Goal: Information Seeking & Learning: Check status

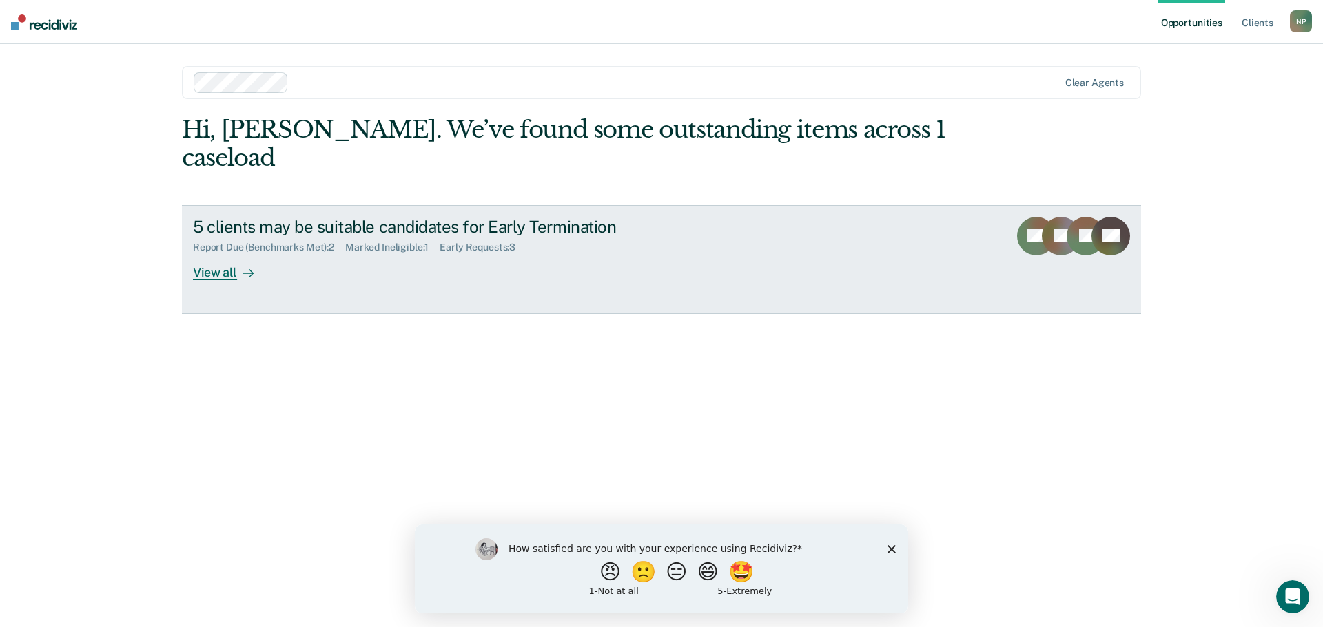
click at [222, 253] on div "View all" at bounding box center [231, 266] width 77 height 27
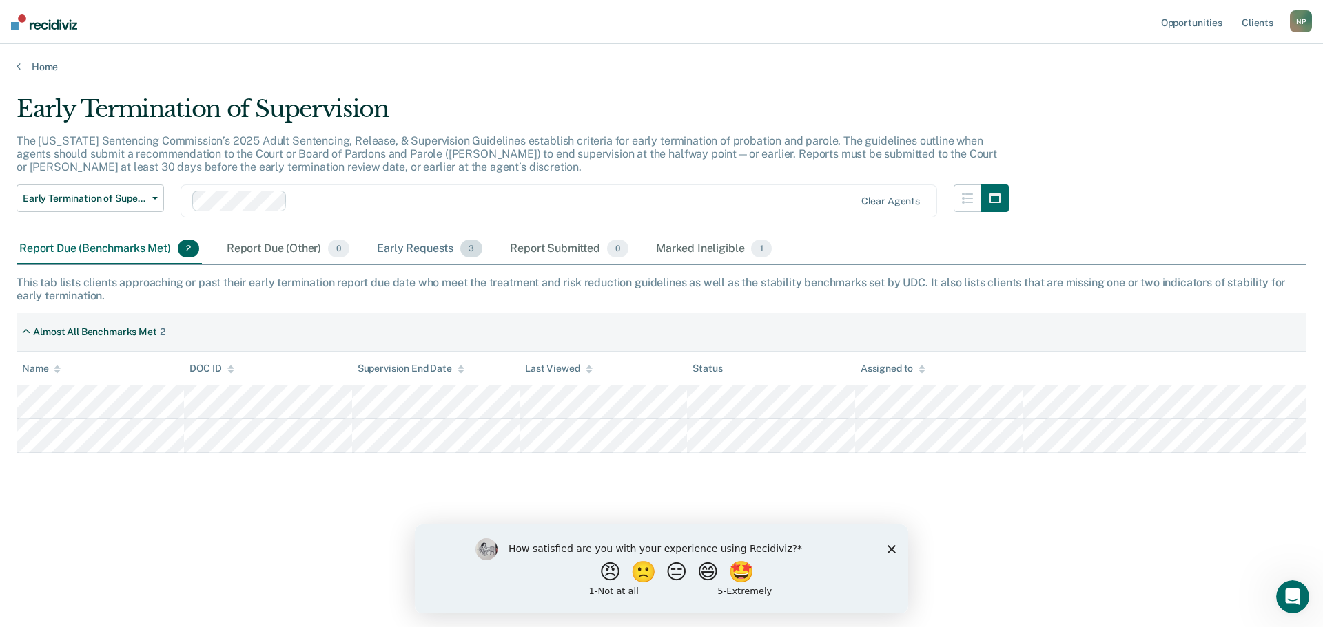
click at [412, 249] on div "Early Requests 3" at bounding box center [429, 249] width 111 height 30
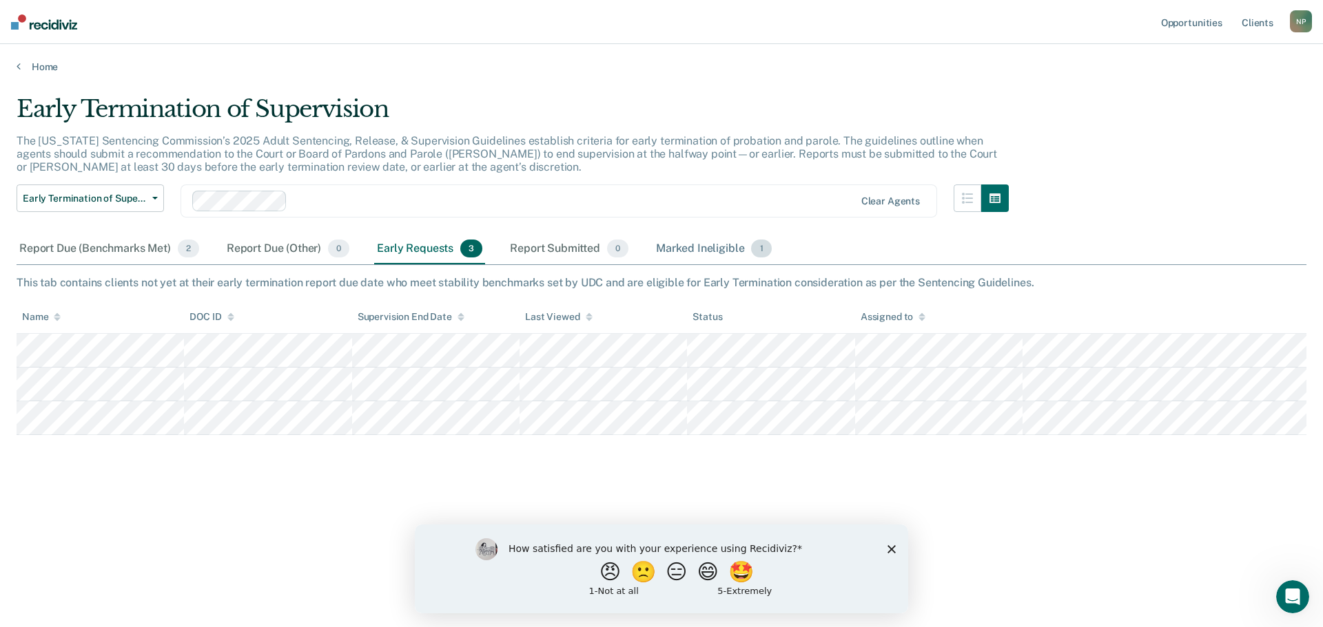
click at [681, 250] on div "Marked Ineligible 1" at bounding box center [713, 249] width 121 height 30
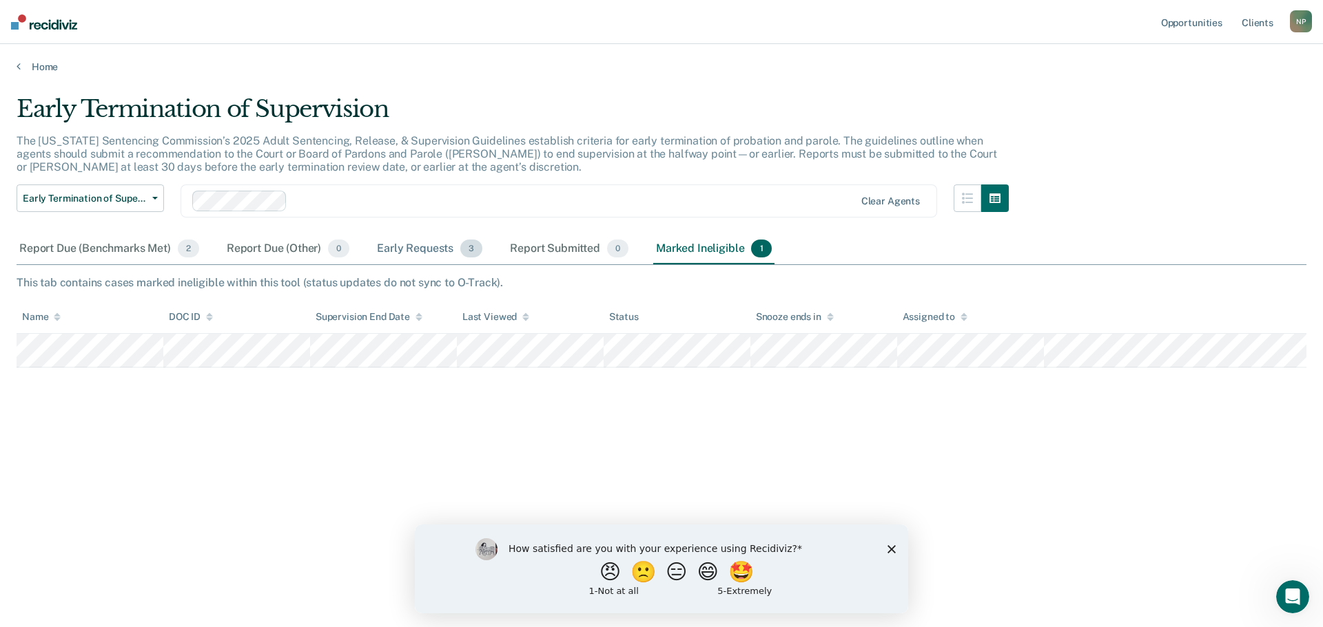
click at [417, 247] on div "Early Requests 3" at bounding box center [429, 249] width 111 height 30
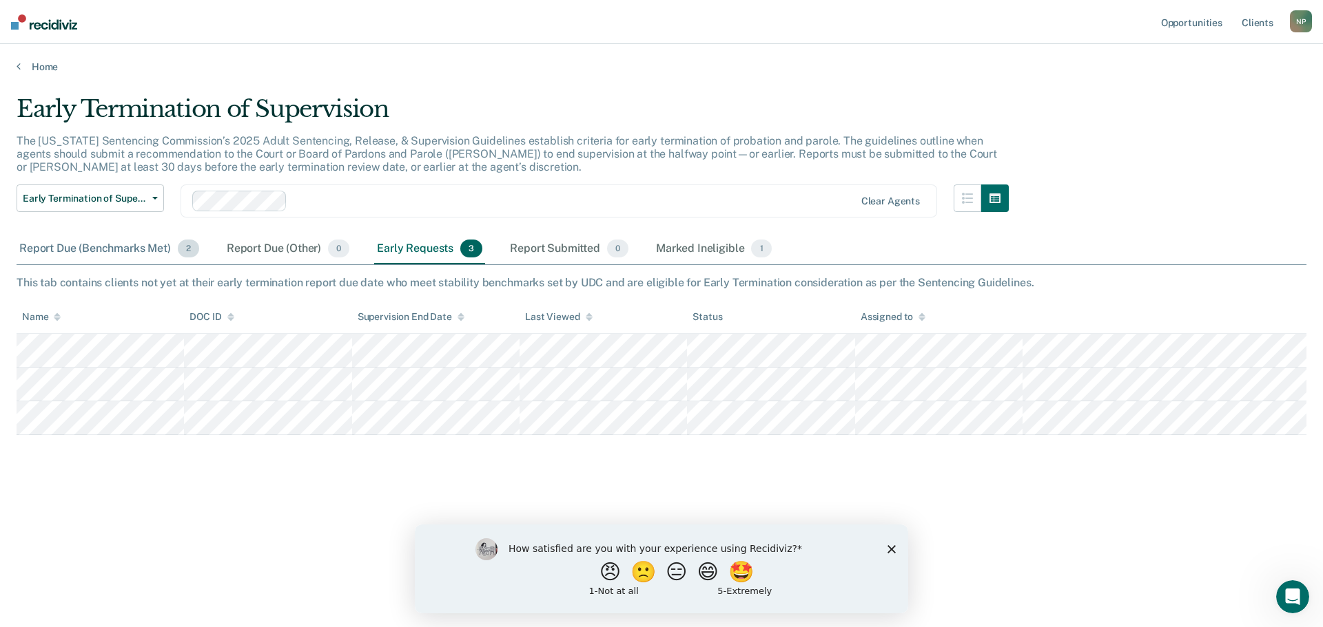
click at [97, 249] on div "Report Due (Benchmarks Met) 2" at bounding box center [109, 249] width 185 height 30
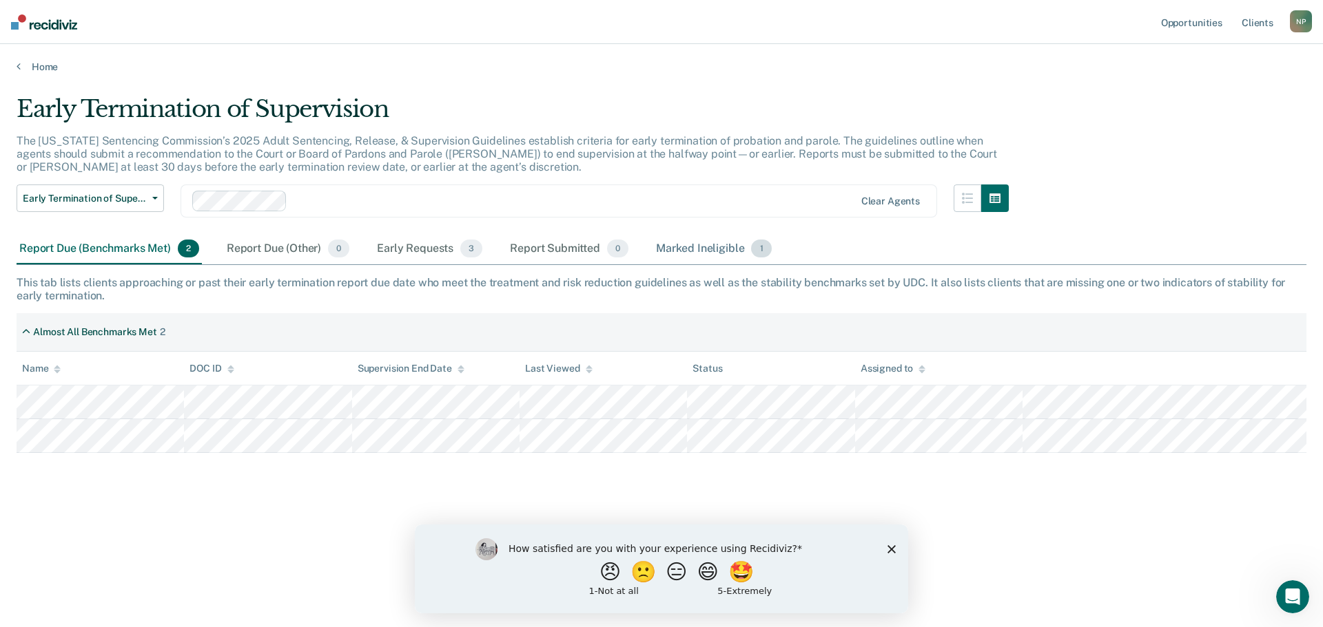
click at [681, 247] on div "Marked Ineligible 1" at bounding box center [713, 249] width 121 height 30
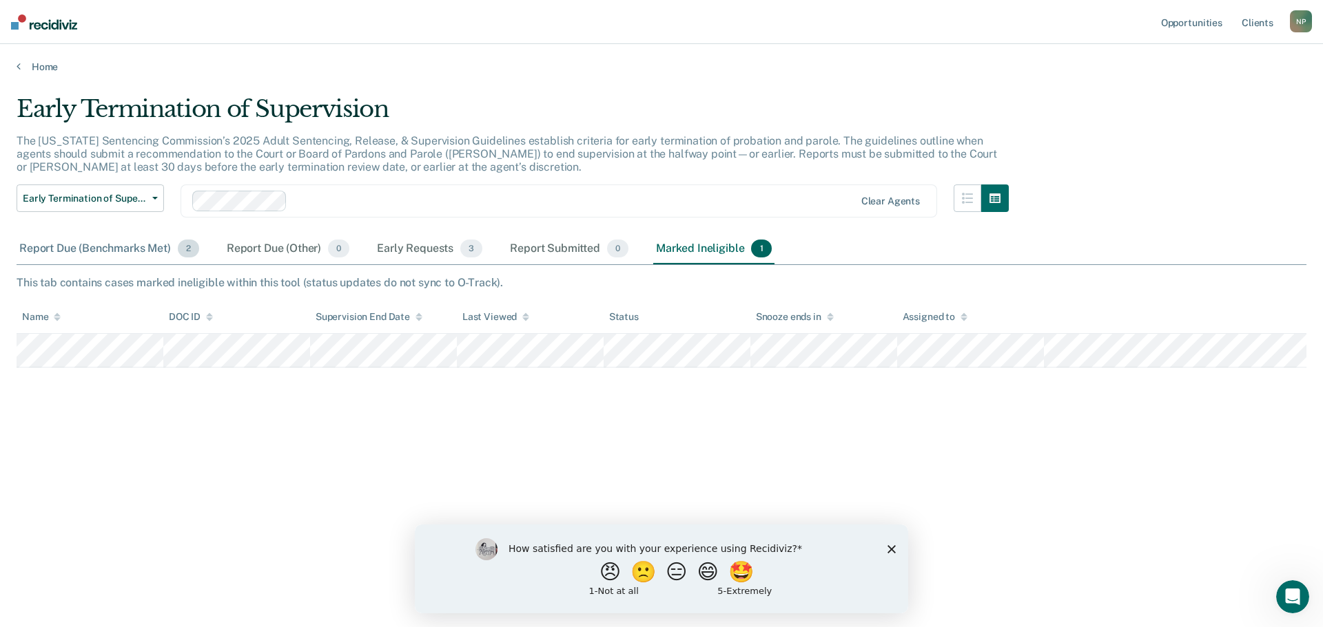
click at [100, 247] on div "Report Due (Benchmarks Met) 2" at bounding box center [109, 249] width 185 height 30
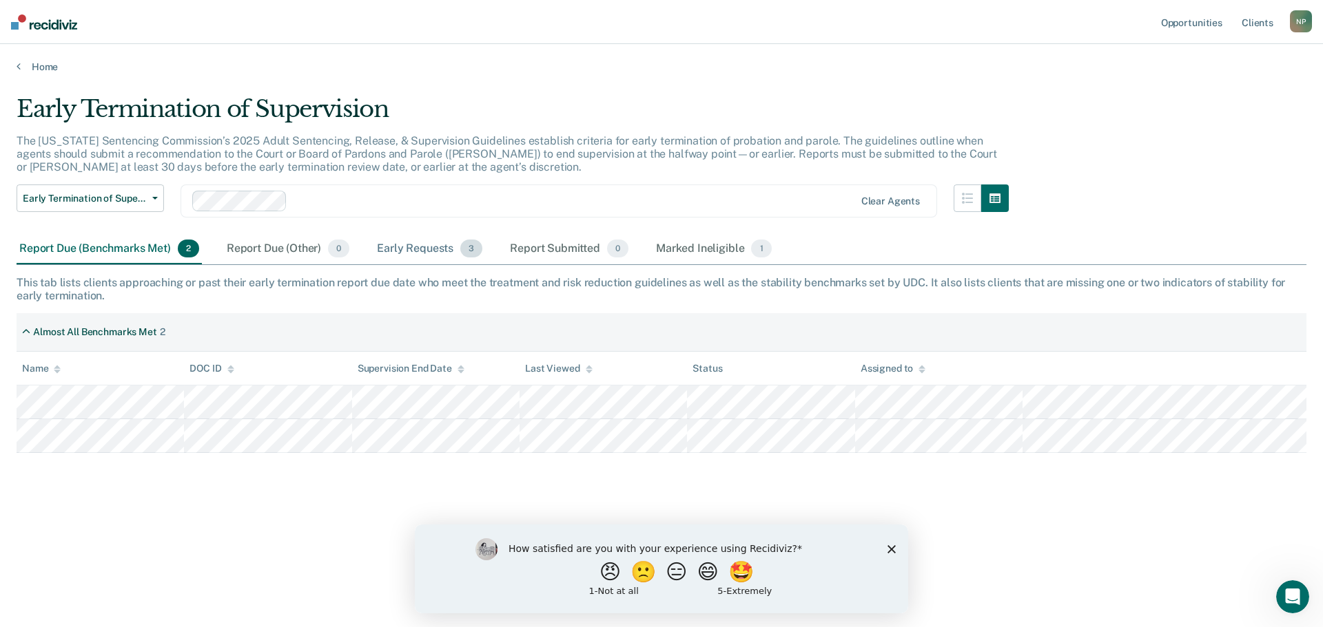
click at [433, 248] on div "Early Requests 3" at bounding box center [429, 249] width 111 height 30
